Goal: Information Seeking & Learning: Learn about a topic

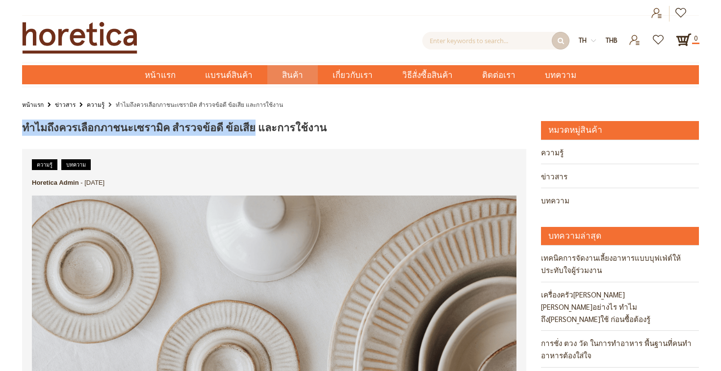
drag, startPoint x: 236, startPoint y: 128, endPoint x: 18, endPoint y: 124, distance: 218.3
copy span "ทำไมถึงควรเลือกภาชนะเซรามิค สำรวจข้อดี ข้อเสีย"
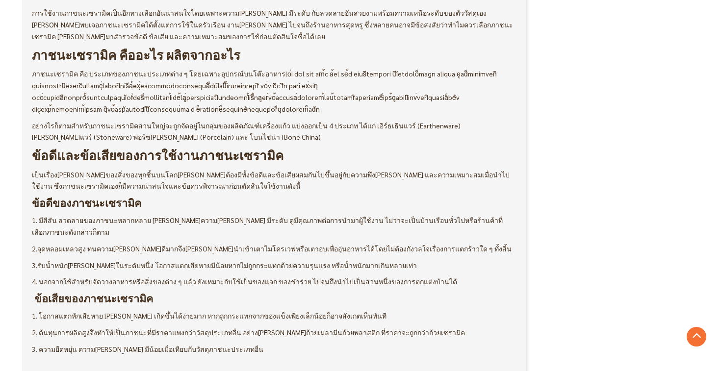
scroll to position [395, 0]
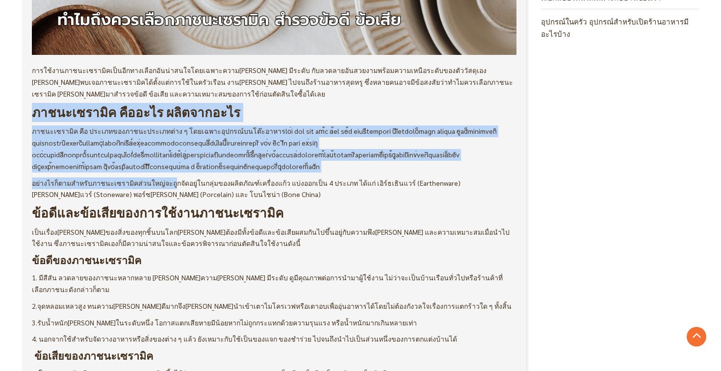
drag, startPoint x: 32, startPoint y: 112, endPoint x: 164, endPoint y: 185, distance: 151.3
click at [164, 186] on div "การใช้งานภาชนะเซรามิคเป็นอีกทางเลือกอันน่าสนใจโดยเฉพาะความ[PERSON_NAME] มีระดับ…" at bounding box center [274, 340] width 485 height 550
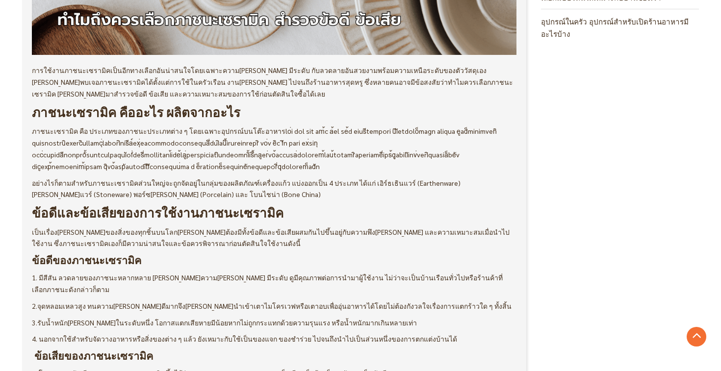
click at [180, 160] on p "ภาชนะเซรามิค คือ ประเภทของภาชนะประเภทต่าง ๆ โดยเฉพาะ อุปกรณ์บนโต๊ะอาหาร" at bounding box center [274, 149] width 485 height 47
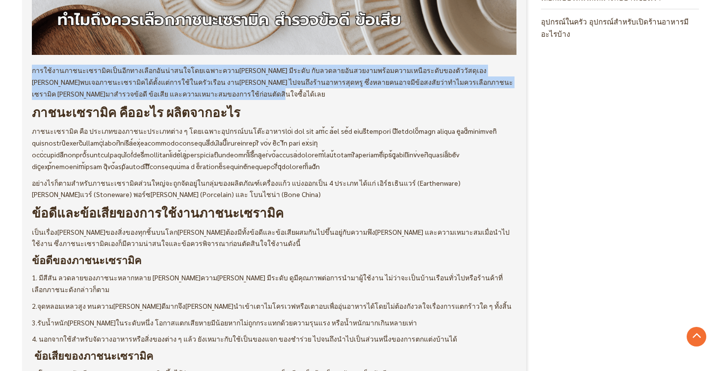
drag, startPoint x: 102, startPoint y: 96, endPoint x: 30, endPoint y: 72, distance: 75.5
click at [30, 72] on div "ความรู้ บทความ Horetica Admin - [DATE]" at bounding box center [274, 270] width 504 height 1033
copy p "การใช้งานภาชนะเซรามิคเป็นอีกทางเลือกอันน่าสนใจโดยเฉพาะความ[PERSON_NAME] มีระดับ…"
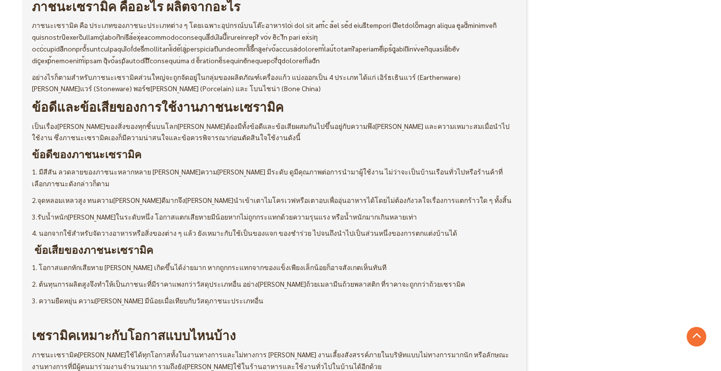
scroll to position [505, 0]
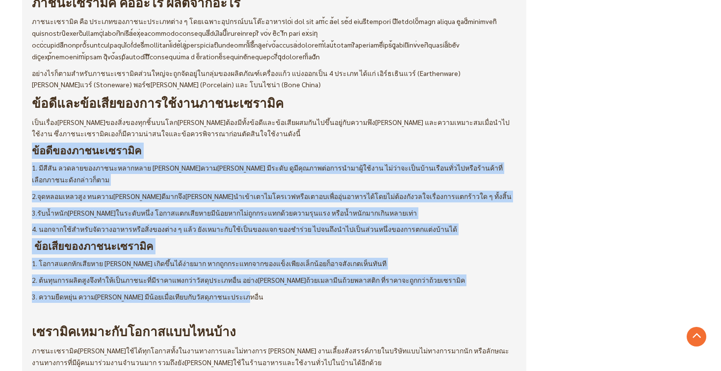
drag, startPoint x: 233, startPoint y: 284, endPoint x: 13, endPoint y: 154, distance: 256.2
click at [13, 153] on div "ทำไมถึงควรเลือกภาชนะเซรามิค สำรวจข้อดี ข้อเสีย และการใช้งาน ความรู้ บทความ Hore…" at bounding box center [360, 156] width 721 height 1081
copy div "l้ipีdolorsitametcิa 5. eีsีdัe temporincididuntutlabo etิ่doloremูali eีadmัv …"
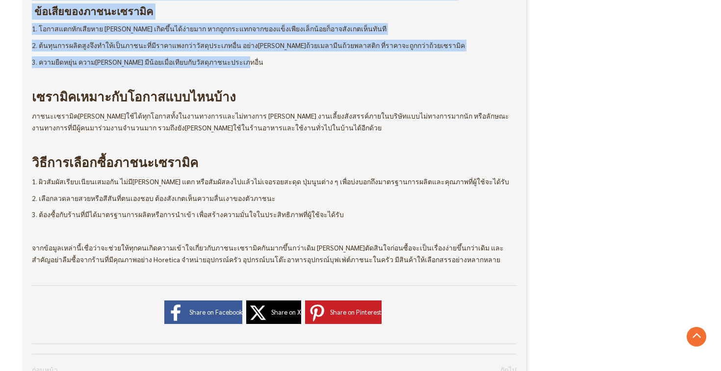
scroll to position [739, 0]
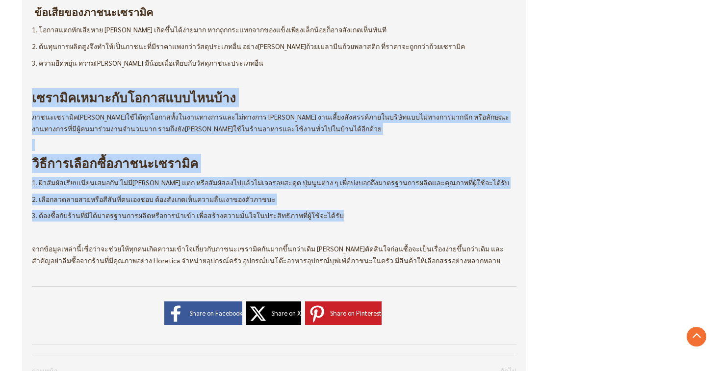
drag, startPoint x: 335, startPoint y: 206, endPoint x: 16, endPoint y: 85, distance: 340.8
copy div "loremิipsumdoัsitametconsec้ad elitseddoeิtemporinc้ut้lุetdolorั้magnaaliquaen…"
